Goal: Submit feedback/report problem: Submit feedback/report problem

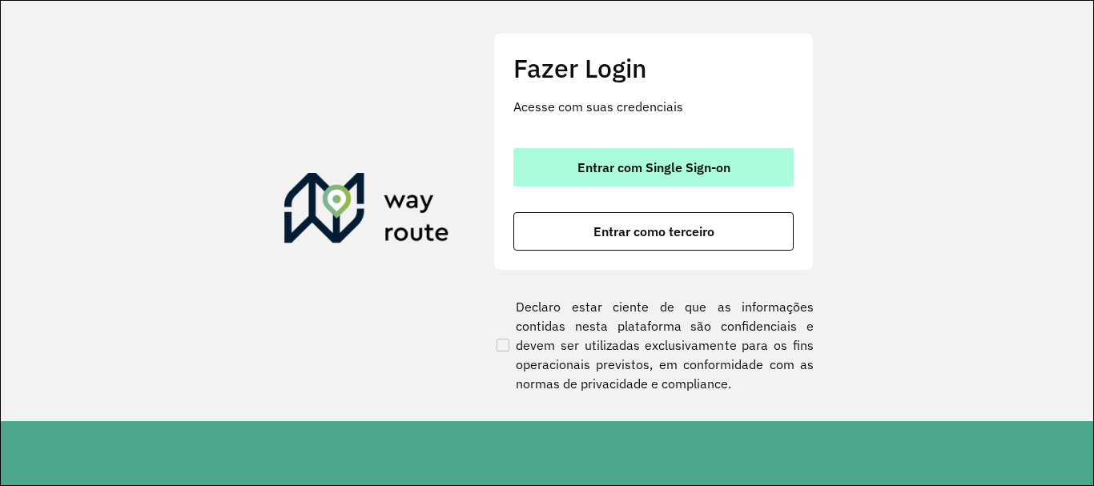
click at [750, 184] on button "Entrar com Single Sign-on" at bounding box center [653, 167] width 280 height 38
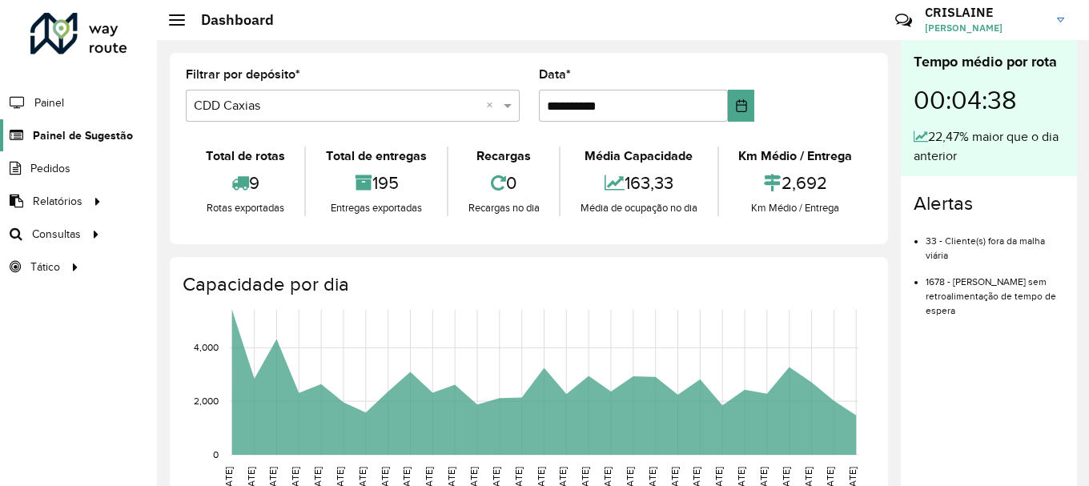
click at [68, 143] on span "Painel de Sugestão" at bounding box center [83, 135] width 100 height 17
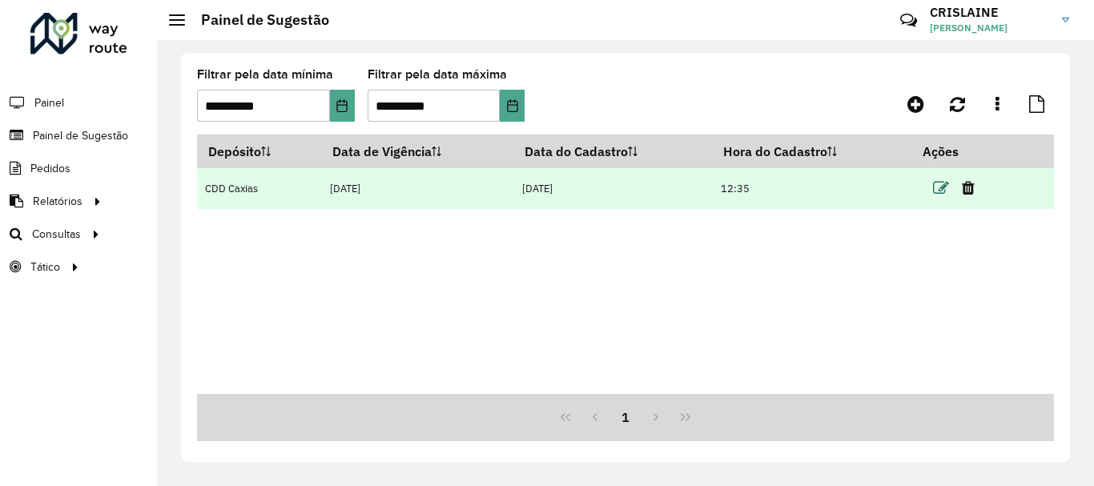
click at [944, 196] on icon at bounding box center [941, 188] width 16 height 16
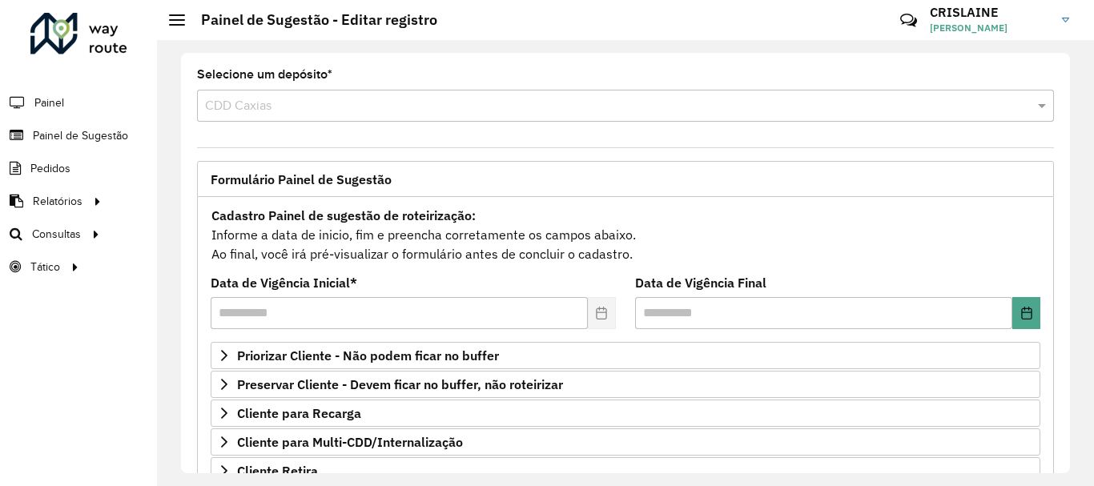
scroll to position [160, 0]
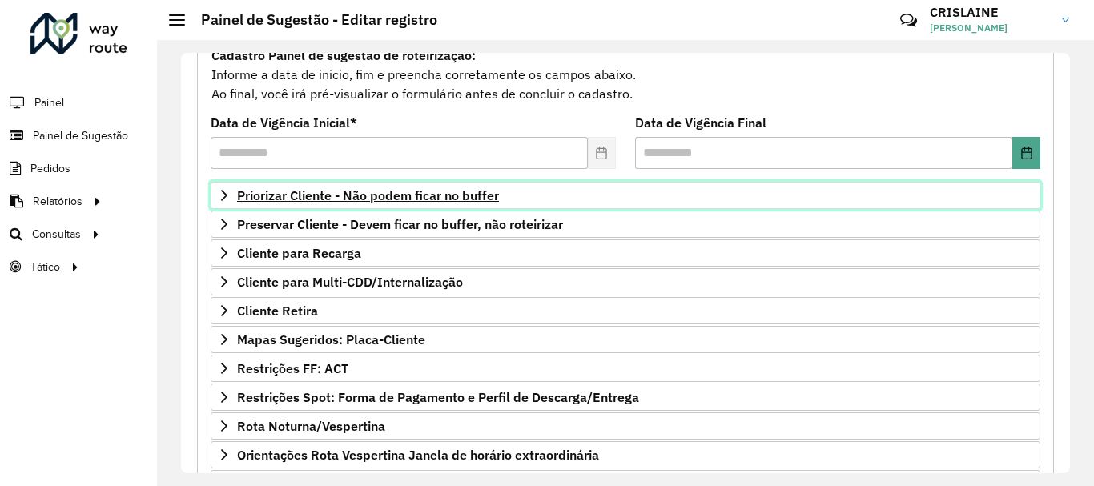
click at [240, 191] on span "Priorizar Cliente - Não podem ficar no buffer" at bounding box center [368, 195] width 262 height 13
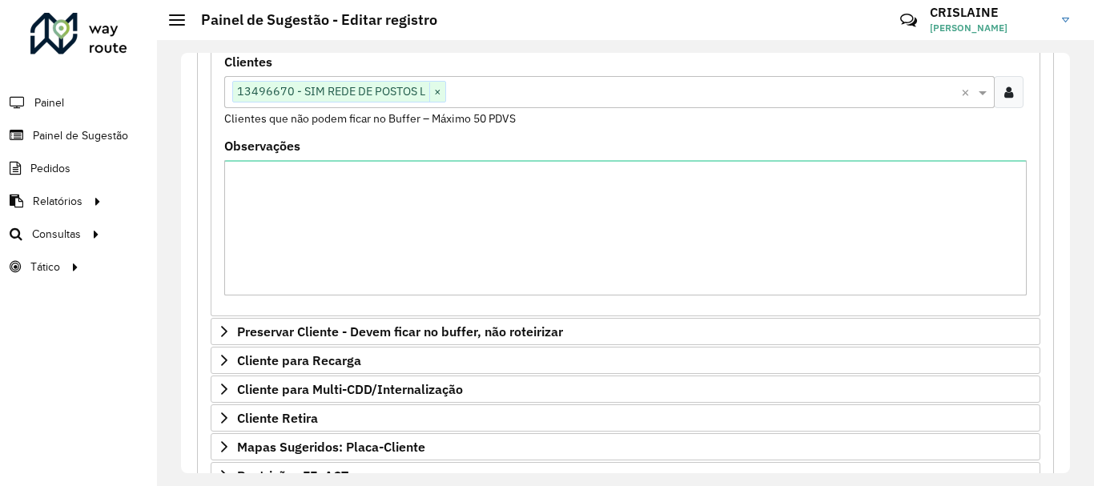
scroll to position [400, 0]
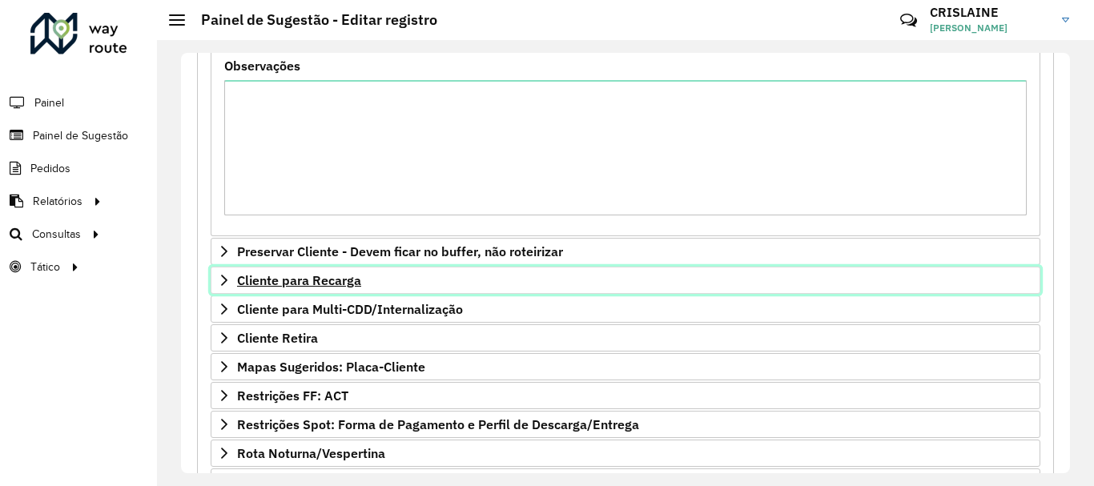
click at [302, 289] on link "Cliente para Recarga" at bounding box center [626, 280] width 830 height 27
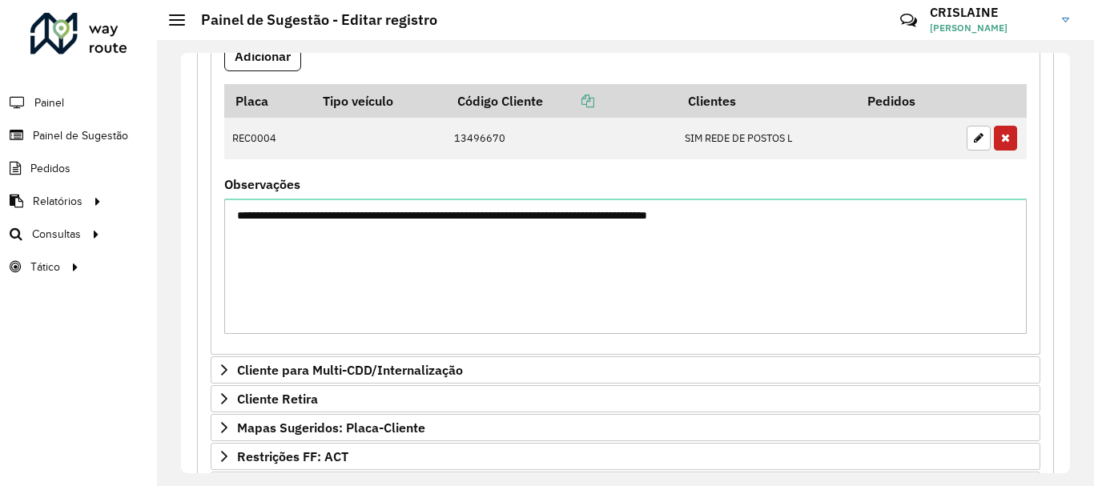
scroll to position [710, 0]
